Goal: Task Accomplishment & Management: Manage account settings

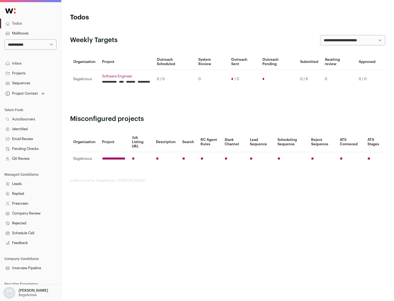
click at [30, 73] on link "Projects" at bounding box center [30, 73] width 61 height 10
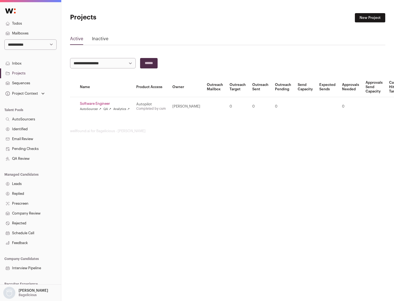
click at [106, 104] on link "Software Engineer" at bounding box center [105, 104] width 50 height 4
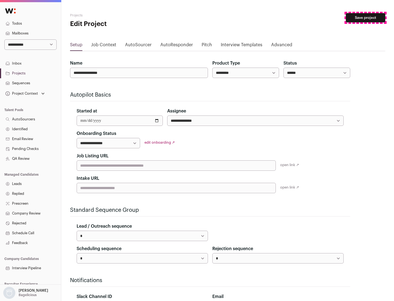
click at [366, 18] on button "Save project" at bounding box center [365, 17] width 39 height 9
